Goal: Navigation & Orientation: Find specific page/section

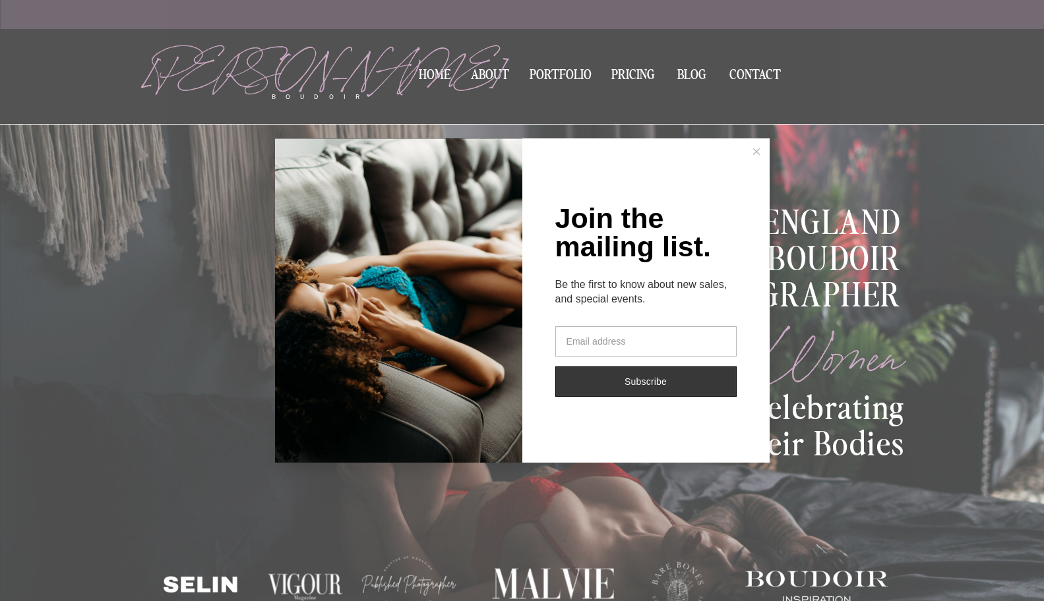
click at [754, 159] on button at bounding box center [756, 151] width 26 height 26
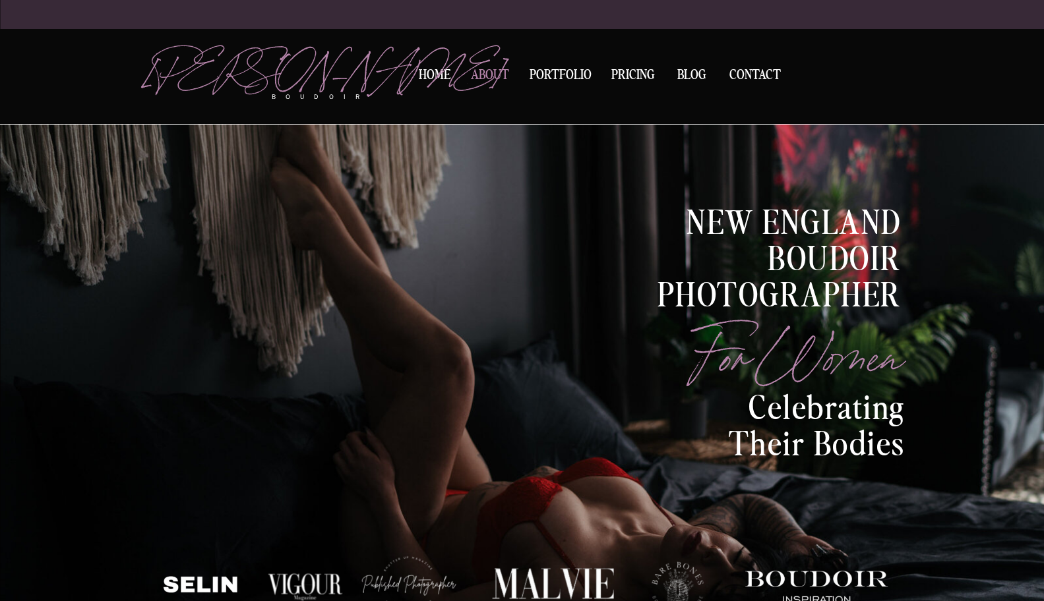
click at [495, 69] on nav "About" at bounding box center [490, 78] width 45 height 18
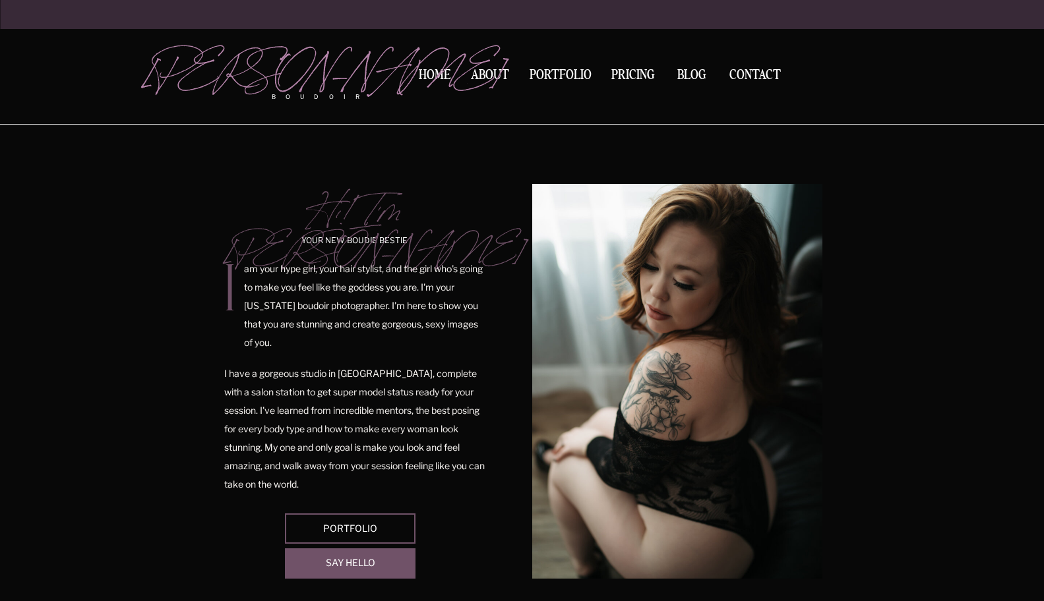
click at [400, 372] on p "I have a gorgeous studio in [GEOGRAPHIC_DATA], complete with a salon station to…" at bounding box center [355, 430] width 262 height 130
drag, startPoint x: 400, startPoint y: 372, endPoint x: 353, endPoint y: 375, distance: 46.9
click at [353, 375] on p "I have a gorgeous studio in [GEOGRAPHIC_DATA], complete with a salon station to…" at bounding box center [355, 430] width 262 height 130
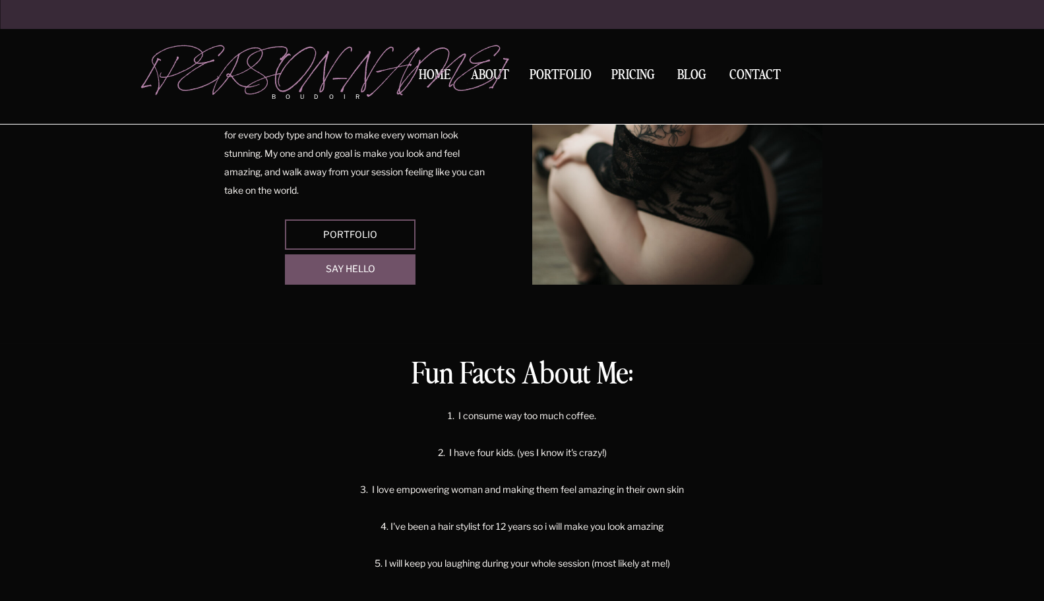
scroll to position [330, 0]
